Goal: Check status: Check status

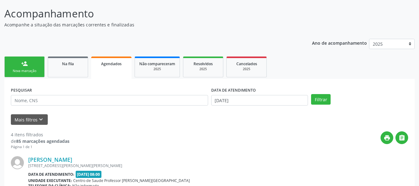
scroll to position [41, 0]
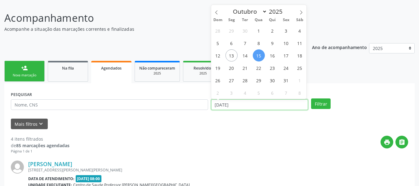
click at [225, 106] on input "[DATE]" at bounding box center [259, 104] width 97 height 11
click at [258, 31] on span "1" at bounding box center [259, 30] width 12 height 12
type input "01/10/2025"
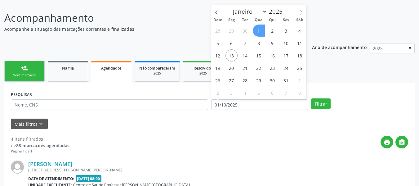
click at [258, 31] on span "1" at bounding box center [259, 30] width 12 height 12
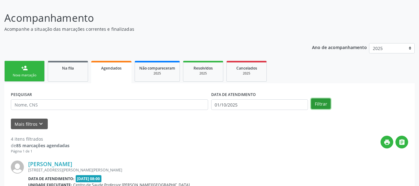
click at [320, 105] on button "Filtrar" at bounding box center [321, 103] width 20 height 11
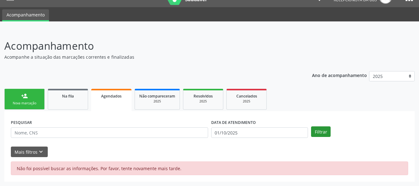
scroll to position [13, 0]
click at [324, 131] on button "Filtrar" at bounding box center [321, 131] width 20 height 11
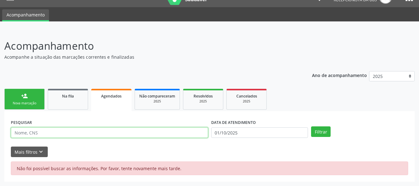
click at [47, 132] on input "text" at bounding box center [109, 132] width 197 height 11
type input "[PERSON_NAME]"
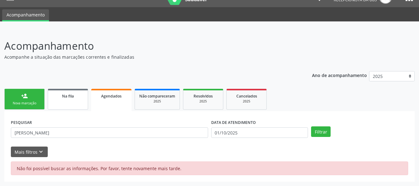
click at [63, 100] on link "Na fila" at bounding box center [68, 99] width 40 height 21
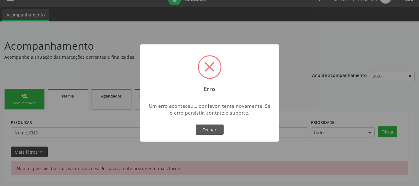
click at [30, 151] on div "× Erro Um erro aconteceu... por favor, tente novamente. Se o erro persistir, co…" at bounding box center [209, 93] width 419 height 186
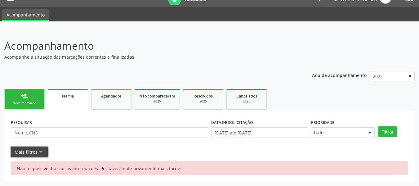
click at [30, 151] on button "Mais filtros keyboard_arrow_down" at bounding box center [29, 151] width 37 height 11
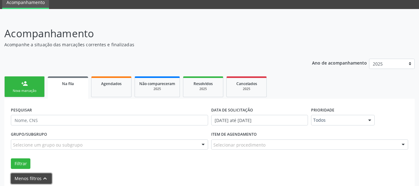
scroll to position [52, 0]
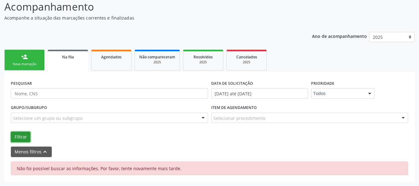
click at [22, 135] on button "Filtrar" at bounding box center [21, 136] width 20 height 11
